Goal: Find specific page/section: Find specific page/section

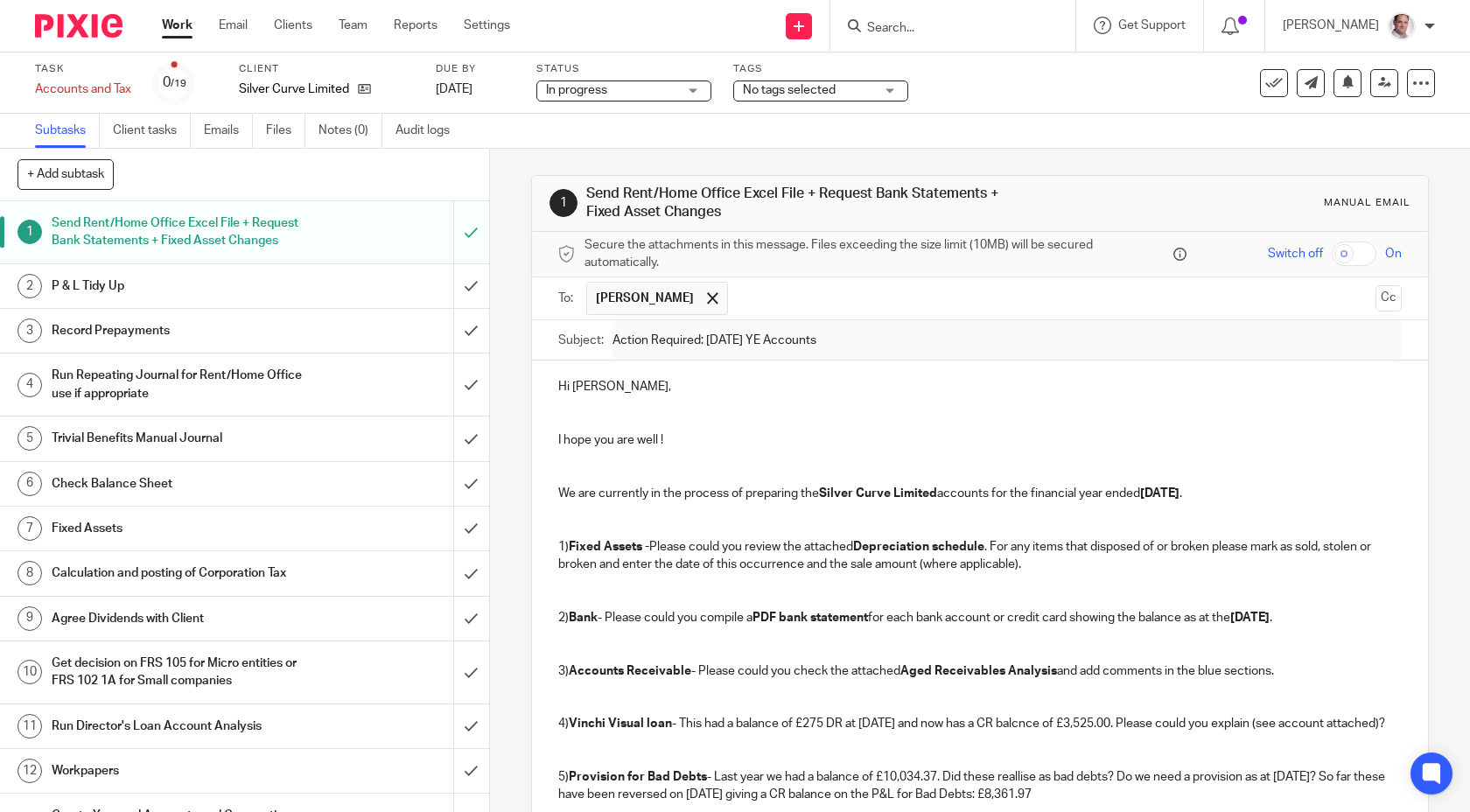
scroll to position [886, 0]
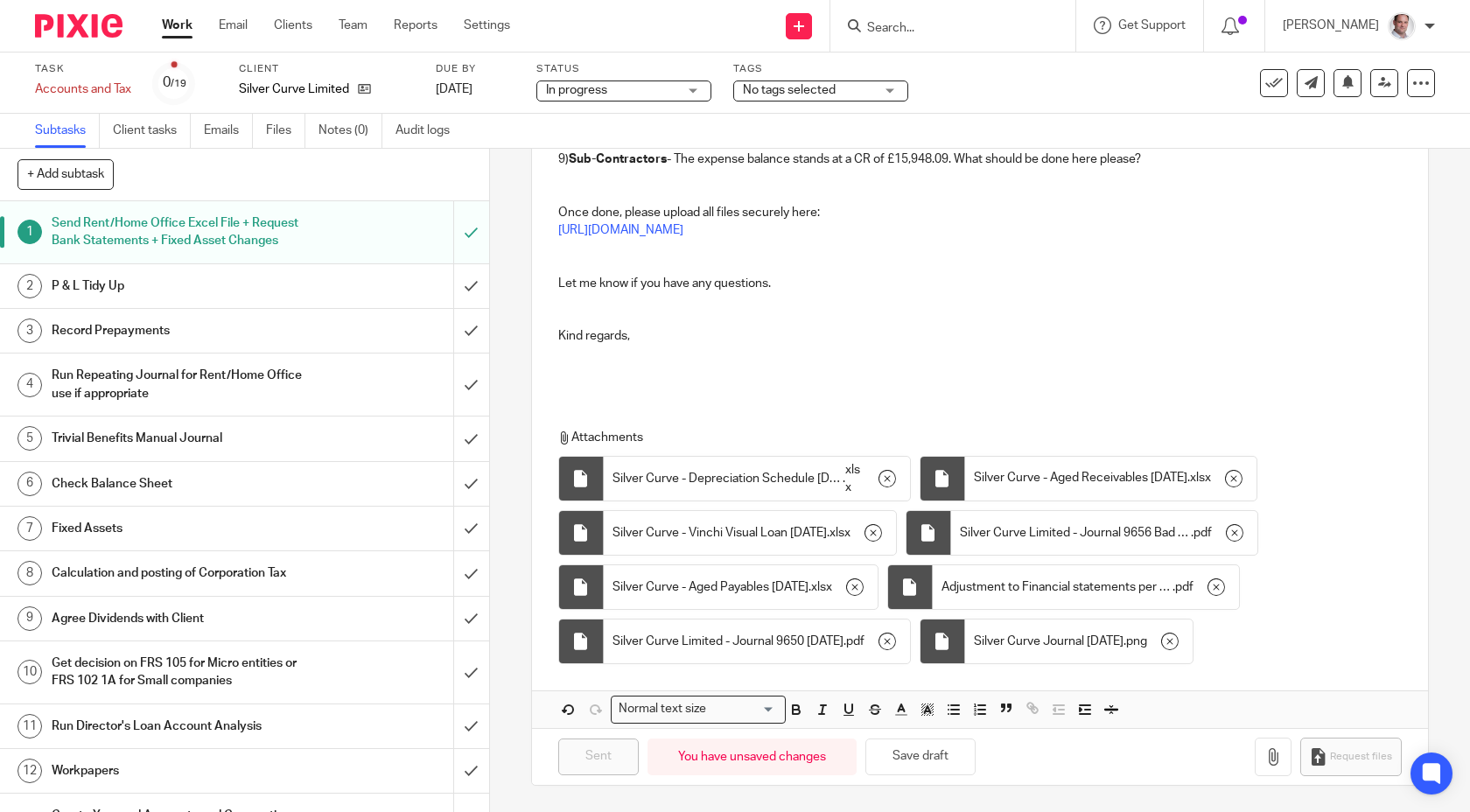
click at [936, 21] on input "Search" at bounding box center [944, 29] width 158 height 16
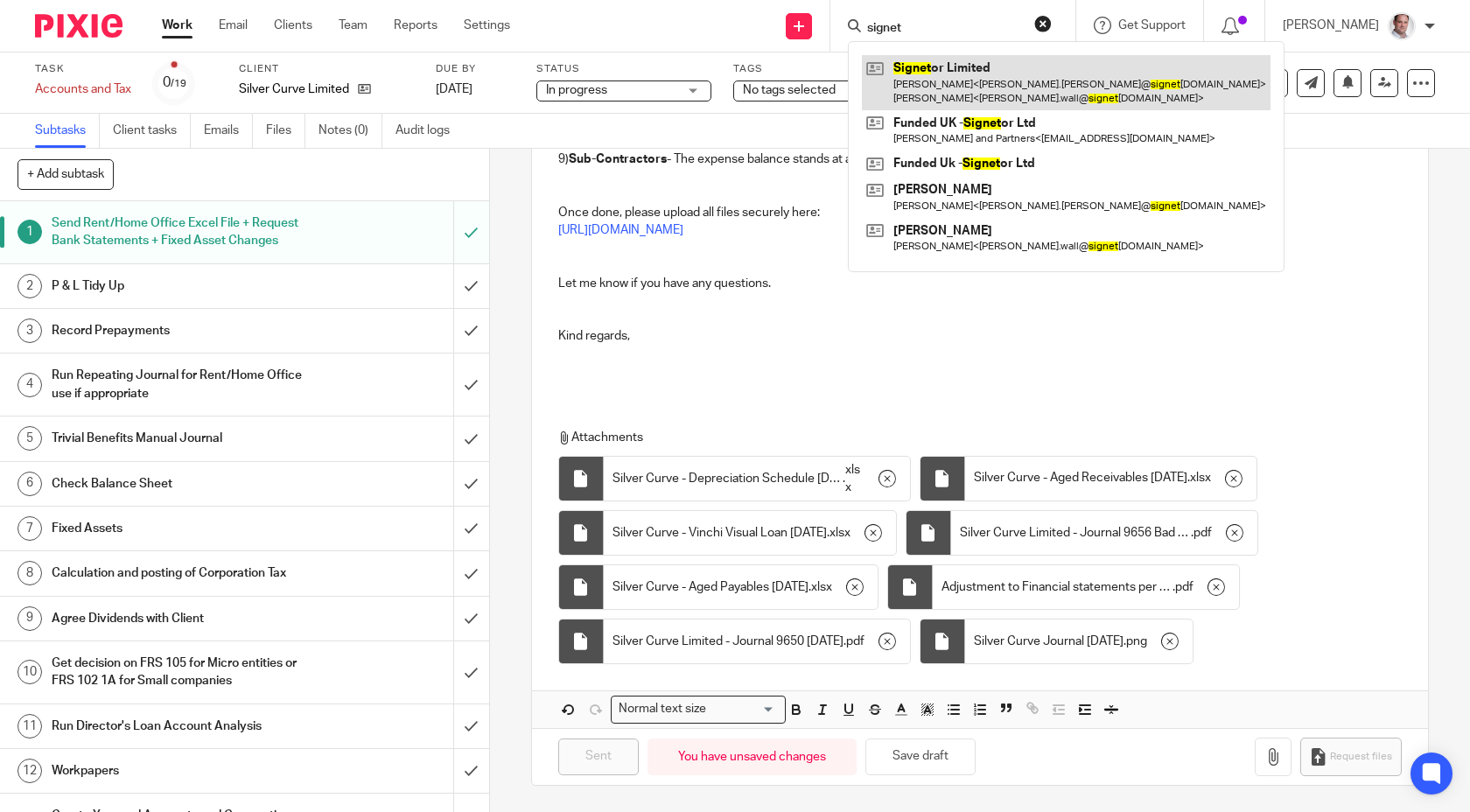
type input "signet"
click at [1000, 82] on link at bounding box center [1066, 82] width 409 height 54
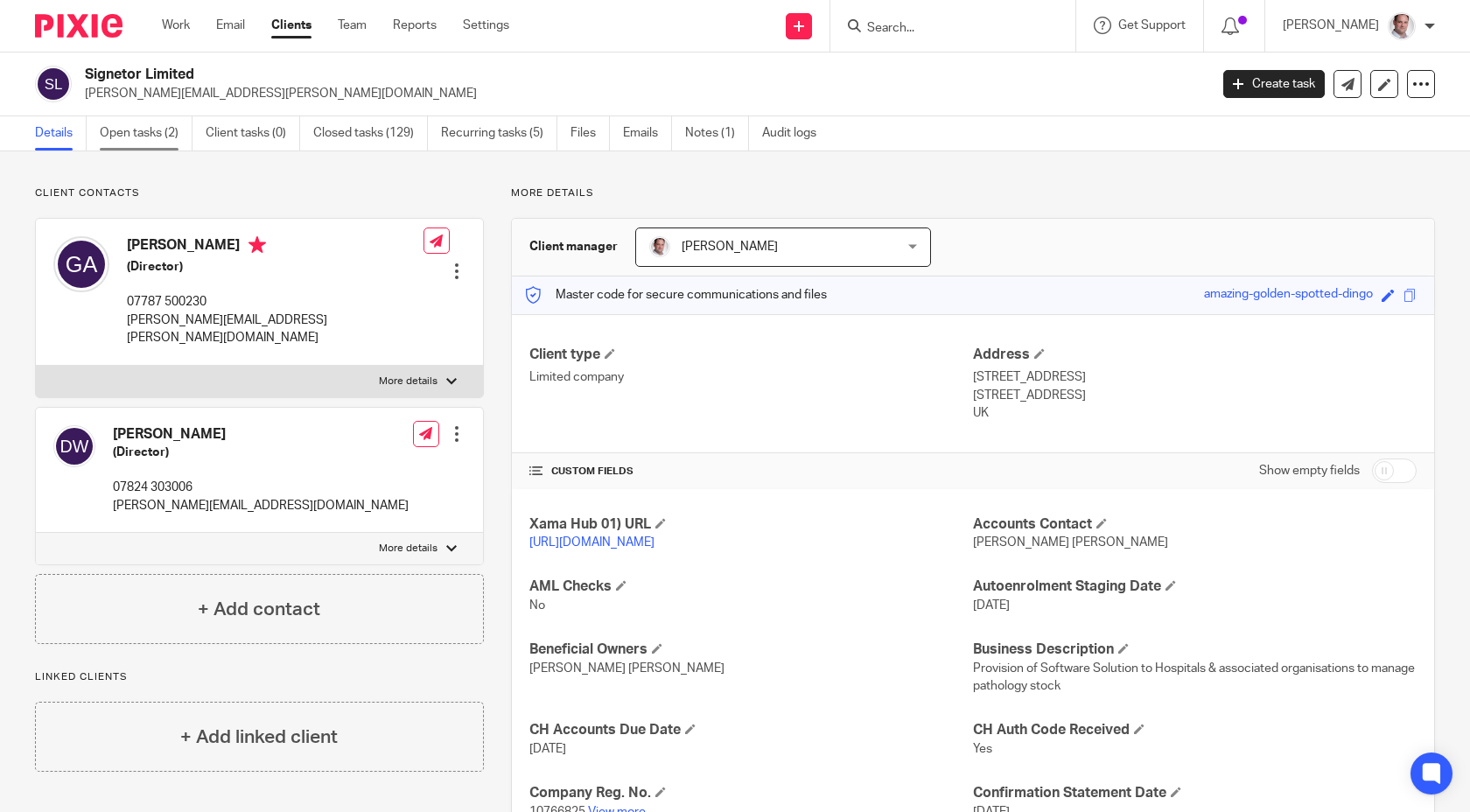
click at [150, 139] on link "Open tasks (2)" at bounding box center [146, 134] width 93 height 34
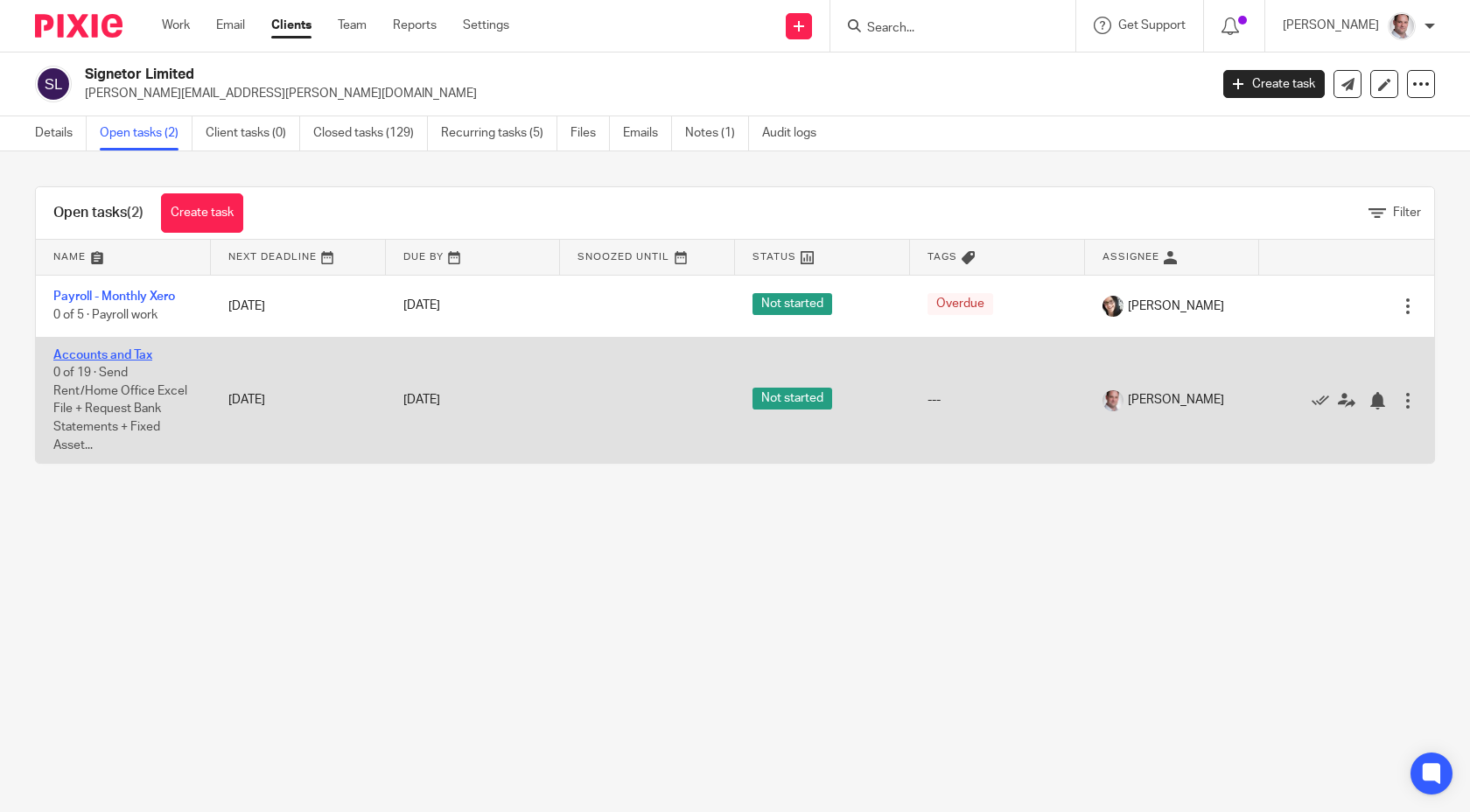
click at [107, 351] on link "Accounts and Tax" at bounding box center [102, 355] width 99 height 12
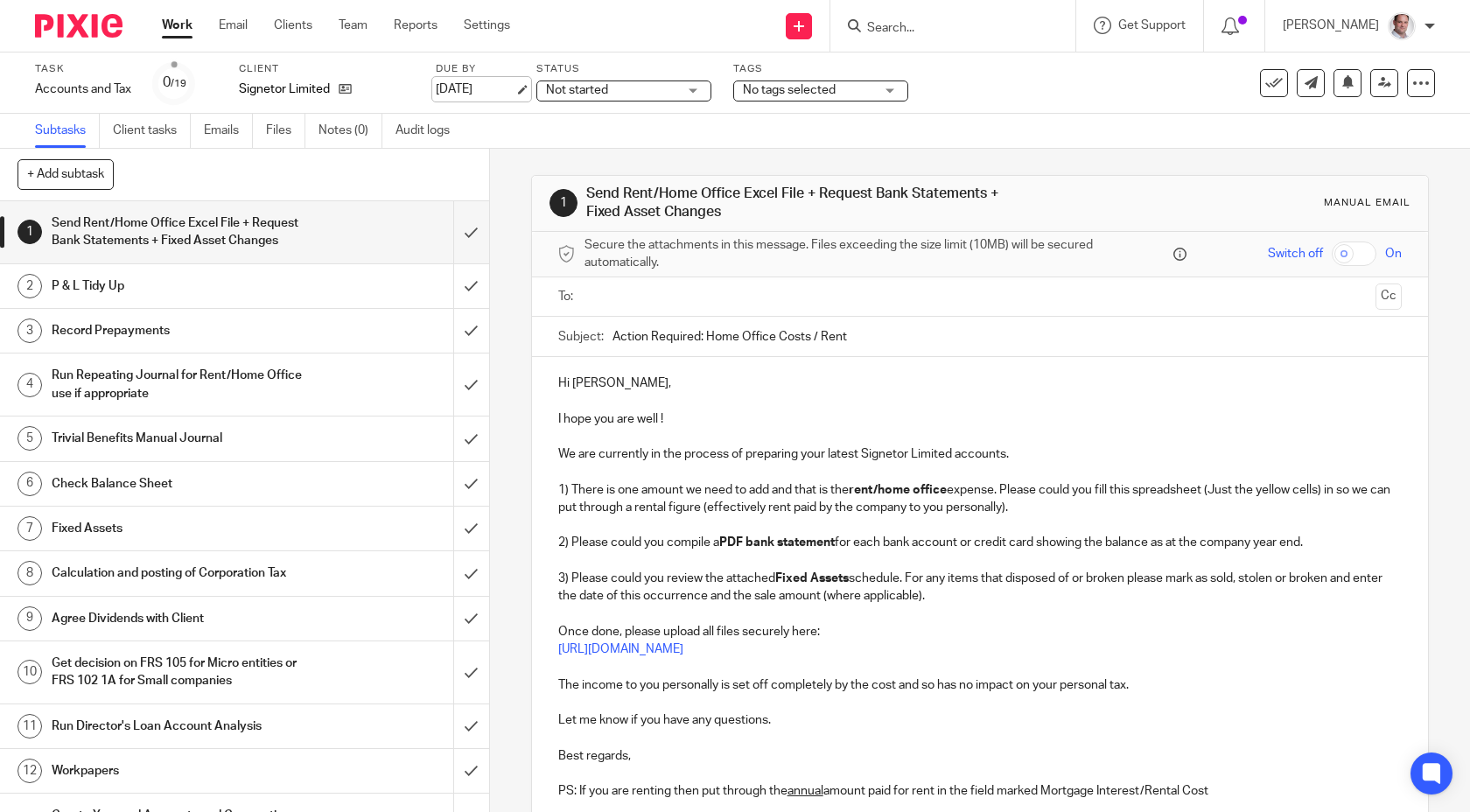
click at [463, 90] on link "[DATE]" at bounding box center [475, 89] width 78 height 19
click at [626, 123] on div "Subtasks Client tasks Emails Files Notes (0) Audit logs" at bounding box center [735, 131] width 1470 height 35
